Goal: Find specific page/section: Find specific page/section

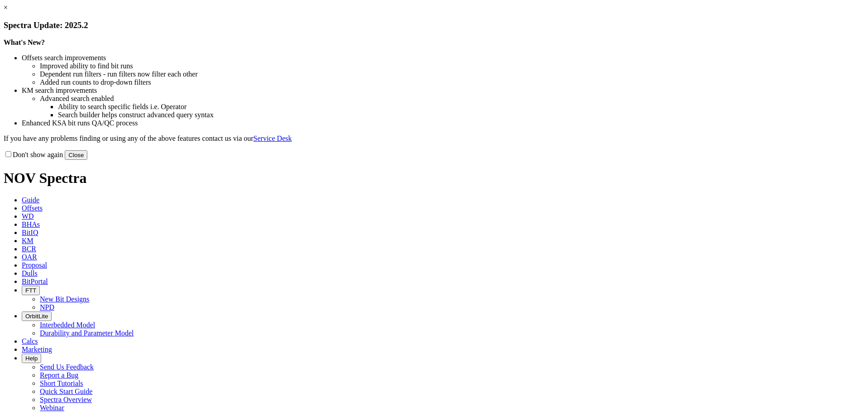
click at [87, 160] on button "Close" at bounding box center [76, 155] width 23 height 10
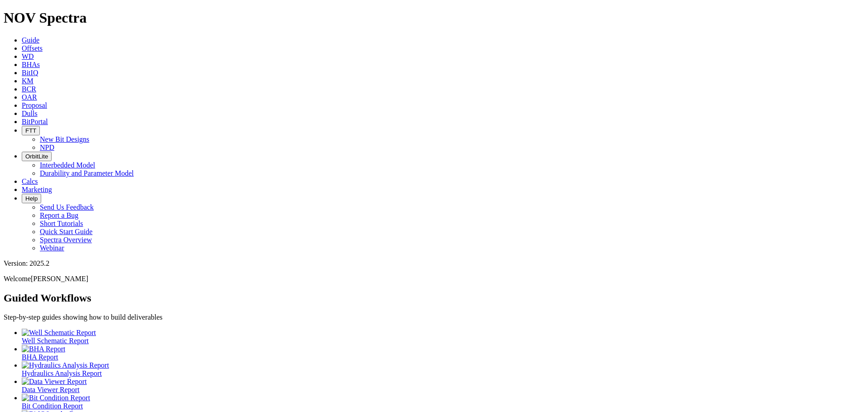
click at [52, 152] on button "OrbitLite" at bounding box center [37, 157] width 30 height 10
click at [95, 161] on link "Interbedded Model" at bounding box center [67, 165] width 55 height 8
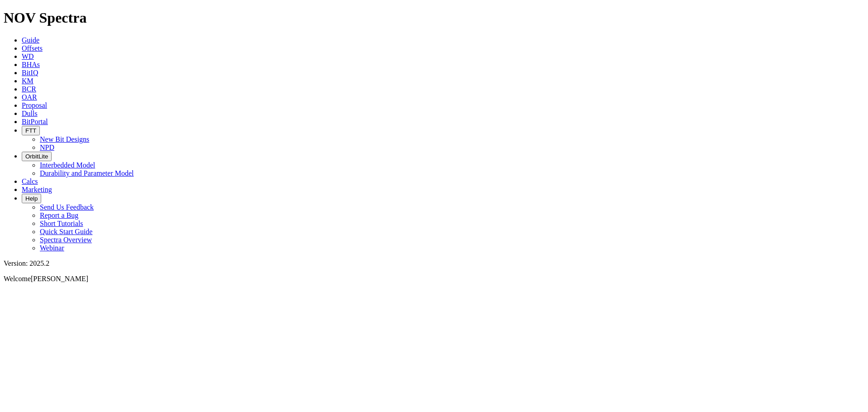
click at [48, 153] on span "OrbitLite" at bounding box center [36, 156] width 23 height 7
click at [95, 161] on link "Interbedded Model" at bounding box center [67, 165] width 55 height 8
click at [48, 153] on span "OrbitLite" at bounding box center [36, 156] width 23 height 7
click at [95, 161] on link "Interbedded Model" at bounding box center [67, 165] width 55 height 8
click at [48, 118] on span "BitPortal" at bounding box center [35, 122] width 26 height 8
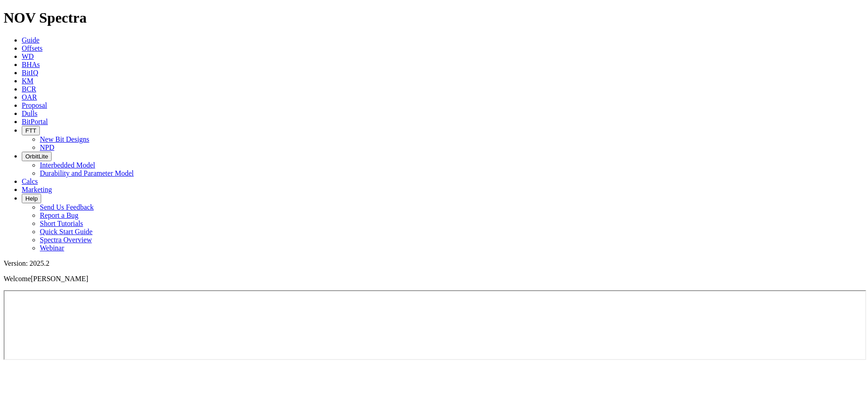
click at [48, 153] on span "OrbitLite" at bounding box center [36, 156] width 23 height 7
click at [134, 169] on link "Durability and Parameter Model" at bounding box center [87, 173] width 94 height 8
